Goal: Find specific page/section: Find specific page/section

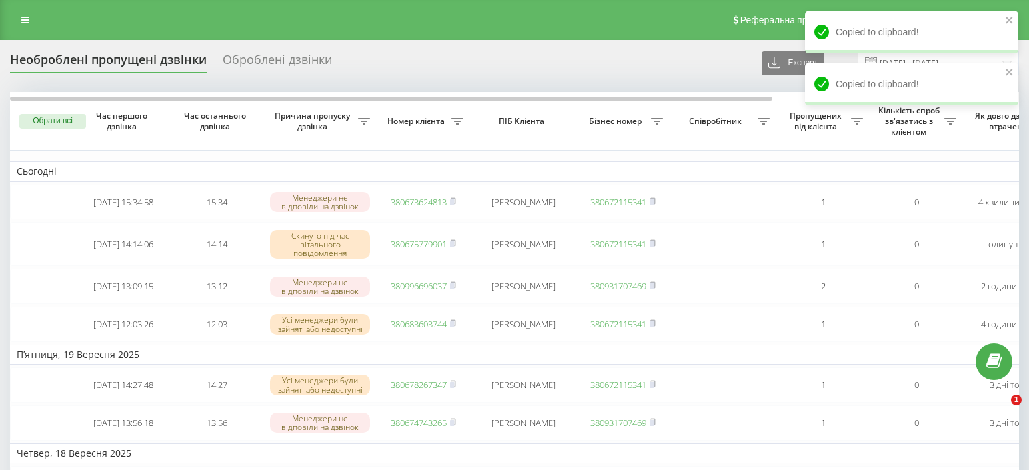
click at [35, 26] on link at bounding box center [25, 20] width 24 height 19
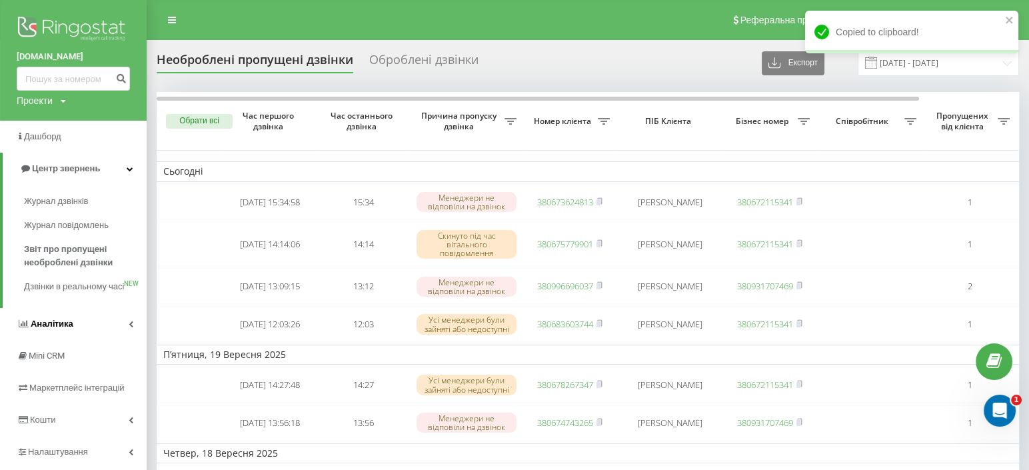
click at [33, 329] on span "Аналiтика" at bounding box center [52, 324] width 43 height 10
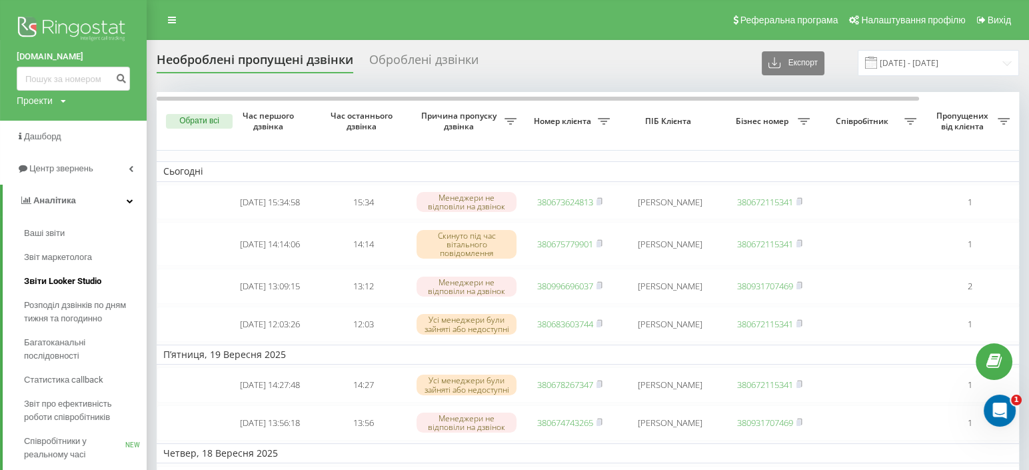
click at [84, 277] on span "Звіти Looker Studio" at bounding box center [62, 281] width 77 height 13
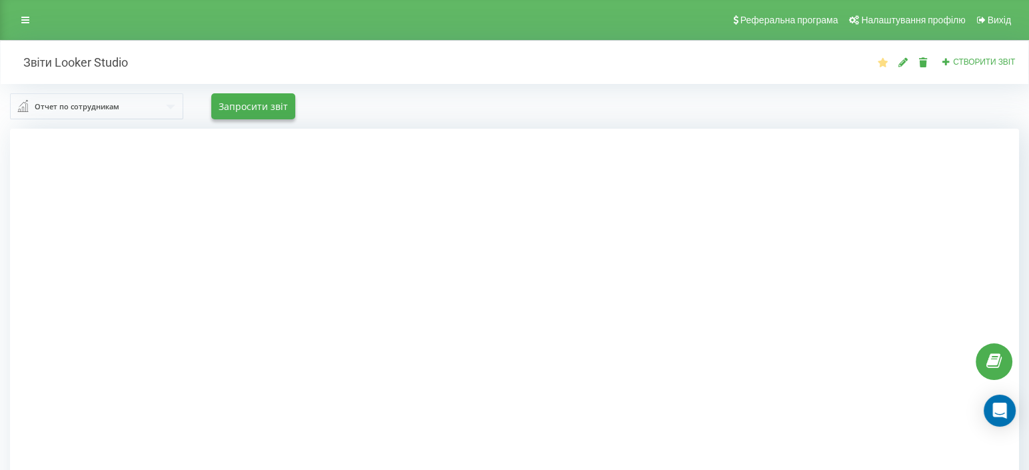
click at [89, 114] on input "text" at bounding box center [97, 106] width 172 height 24
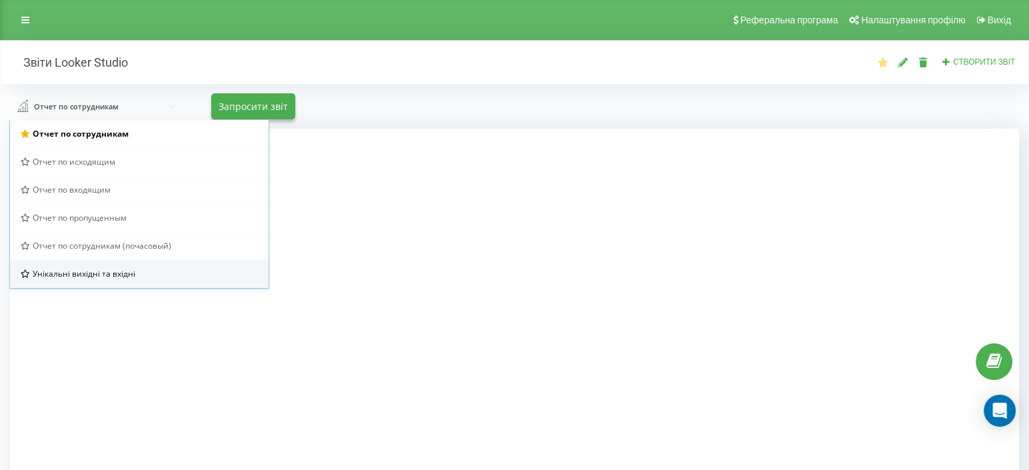
click at [78, 277] on span "Унікальні вихідні та вхідні" at bounding box center [84, 273] width 103 height 11
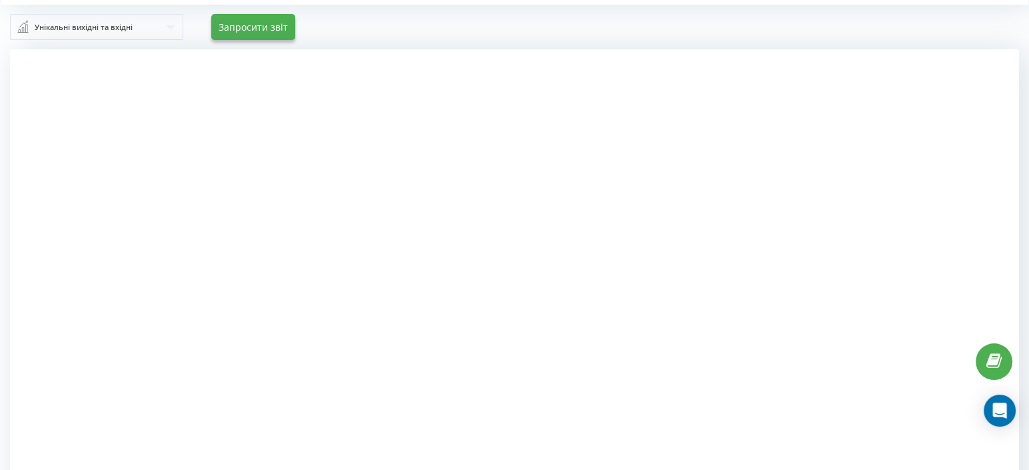
scroll to position [138, 0]
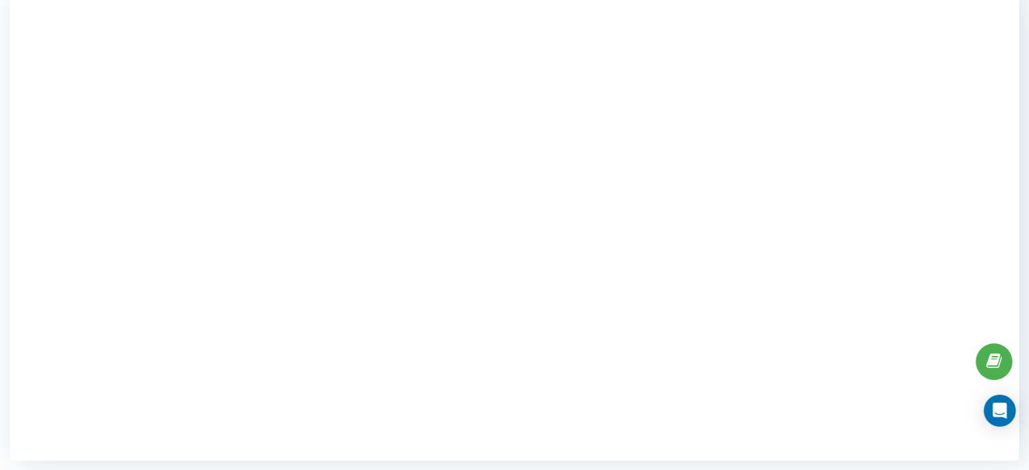
click at [137, 337] on div at bounding box center [514, 226] width 1009 height 470
